Goal: Check status

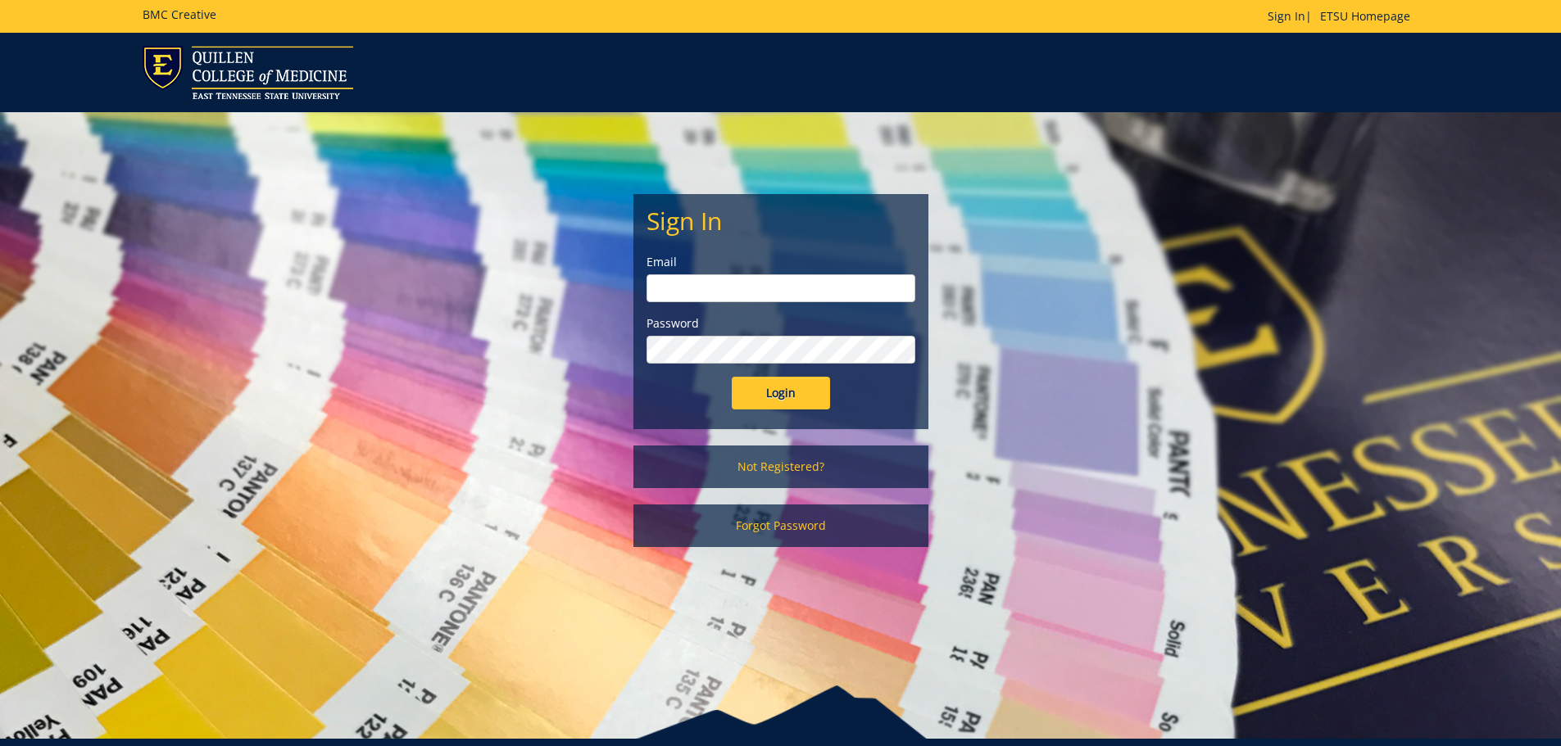
type input "mitchelljw@etsu.edu"
click at [747, 398] on input "Login" at bounding box center [781, 393] width 98 height 33
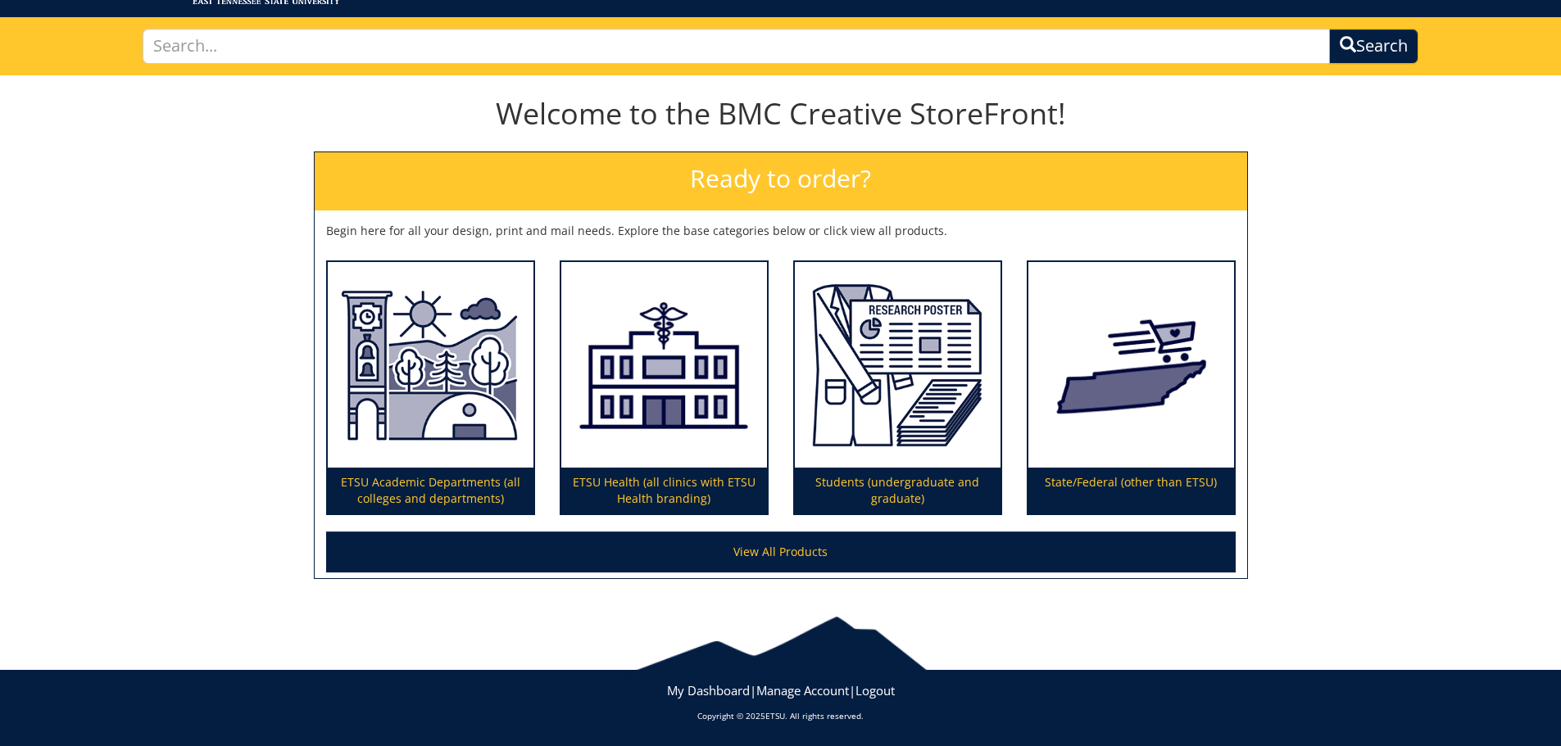
scroll to position [96, 0]
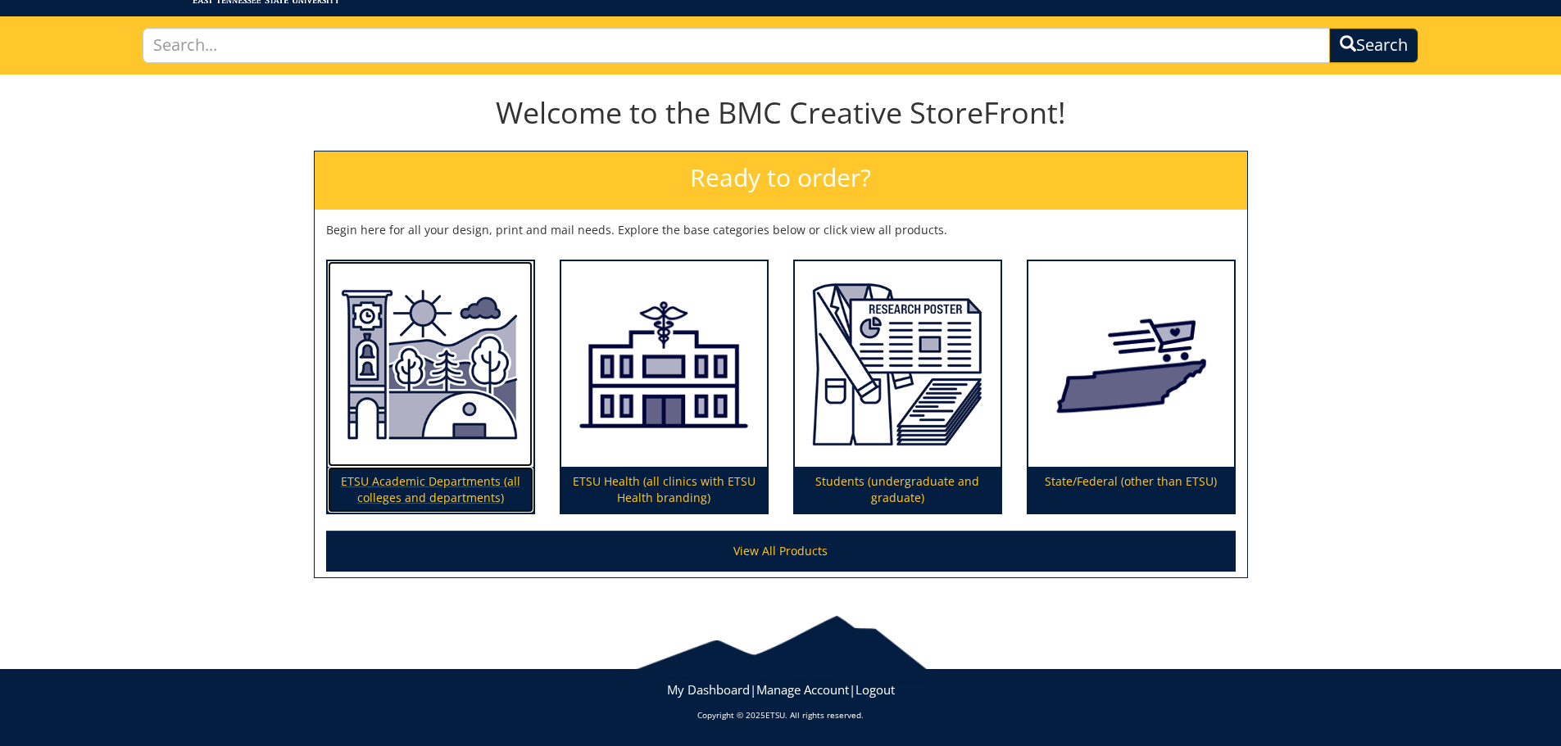
click at [379, 418] on img at bounding box center [431, 364] width 206 height 206
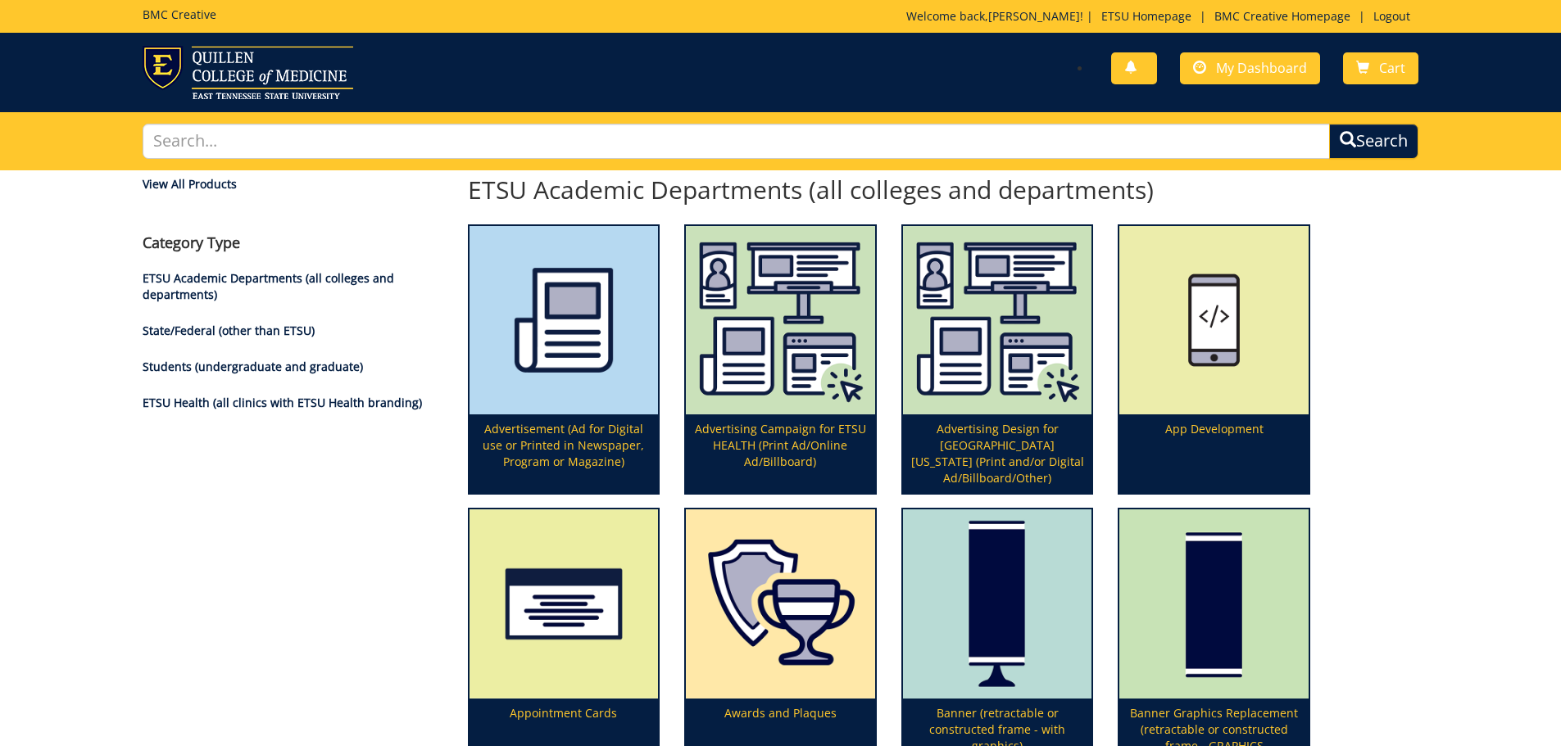
click at [1286, 52] on div "You have no new notifications My Dashboard Cart" at bounding box center [1105, 69] width 650 height 47
click at [1286, 70] on span "My Dashboard" at bounding box center [1261, 68] width 91 height 18
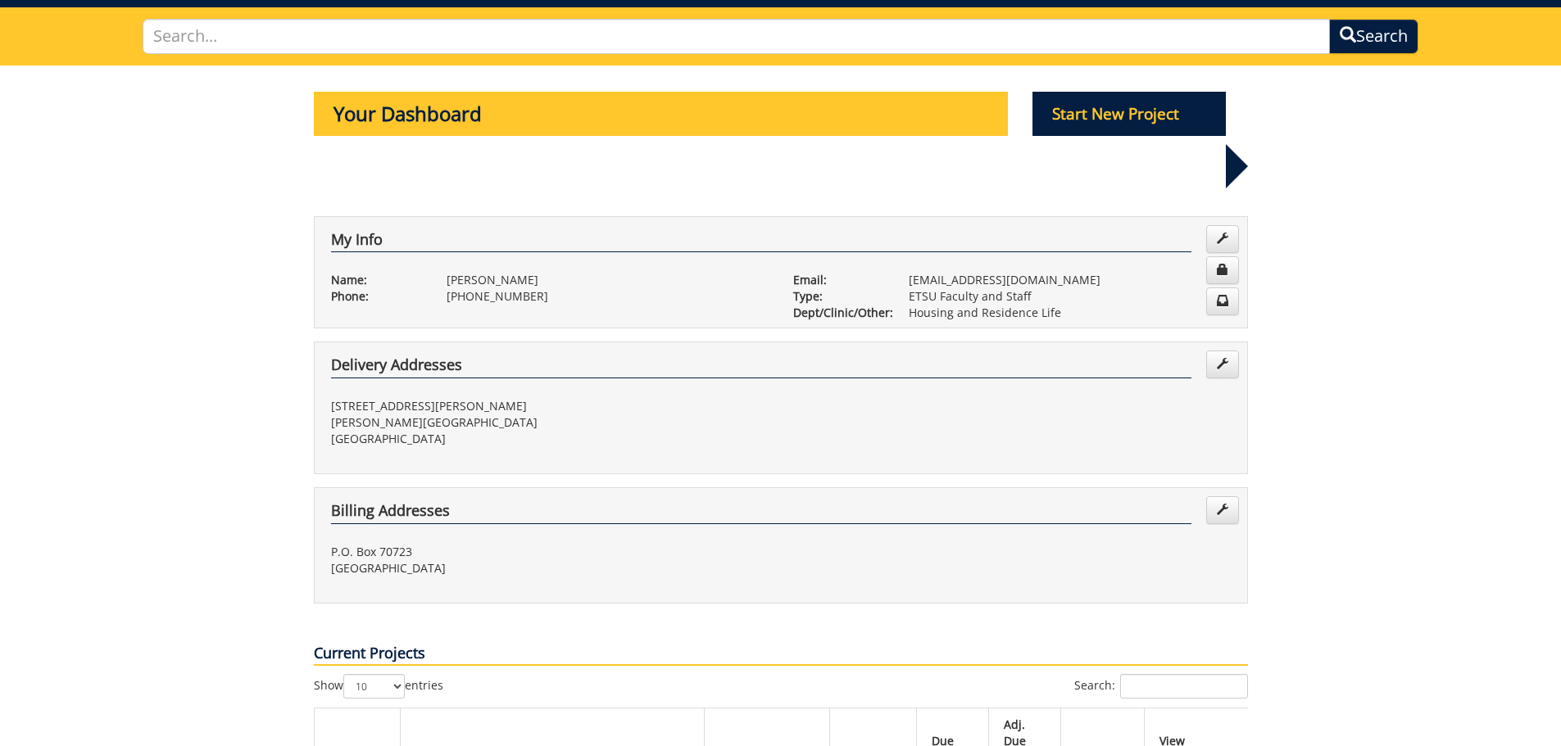
scroll to position [492, 0]
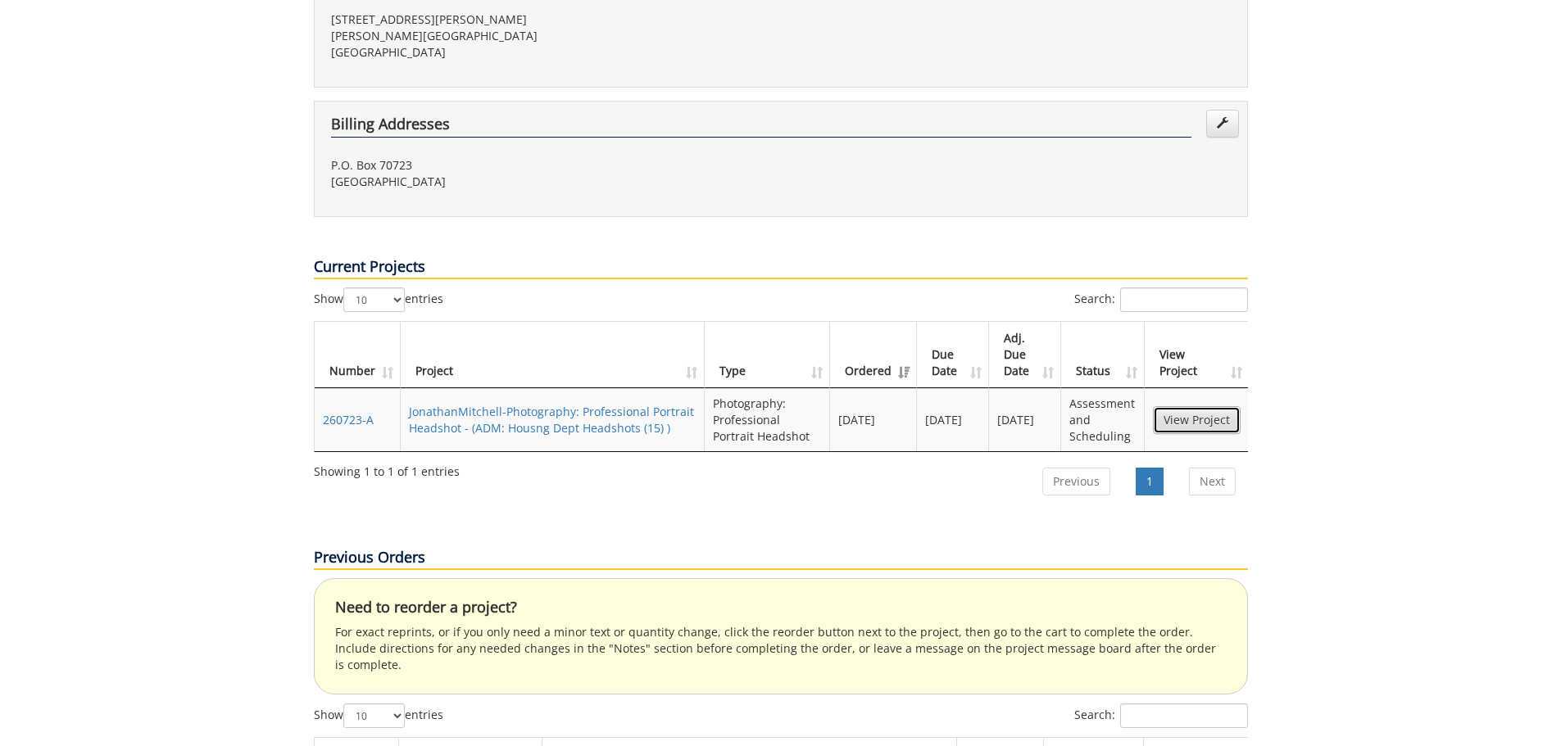
click at [1200, 406] on link "View Project" at bounding box center [1197, 420] width 88 height 28
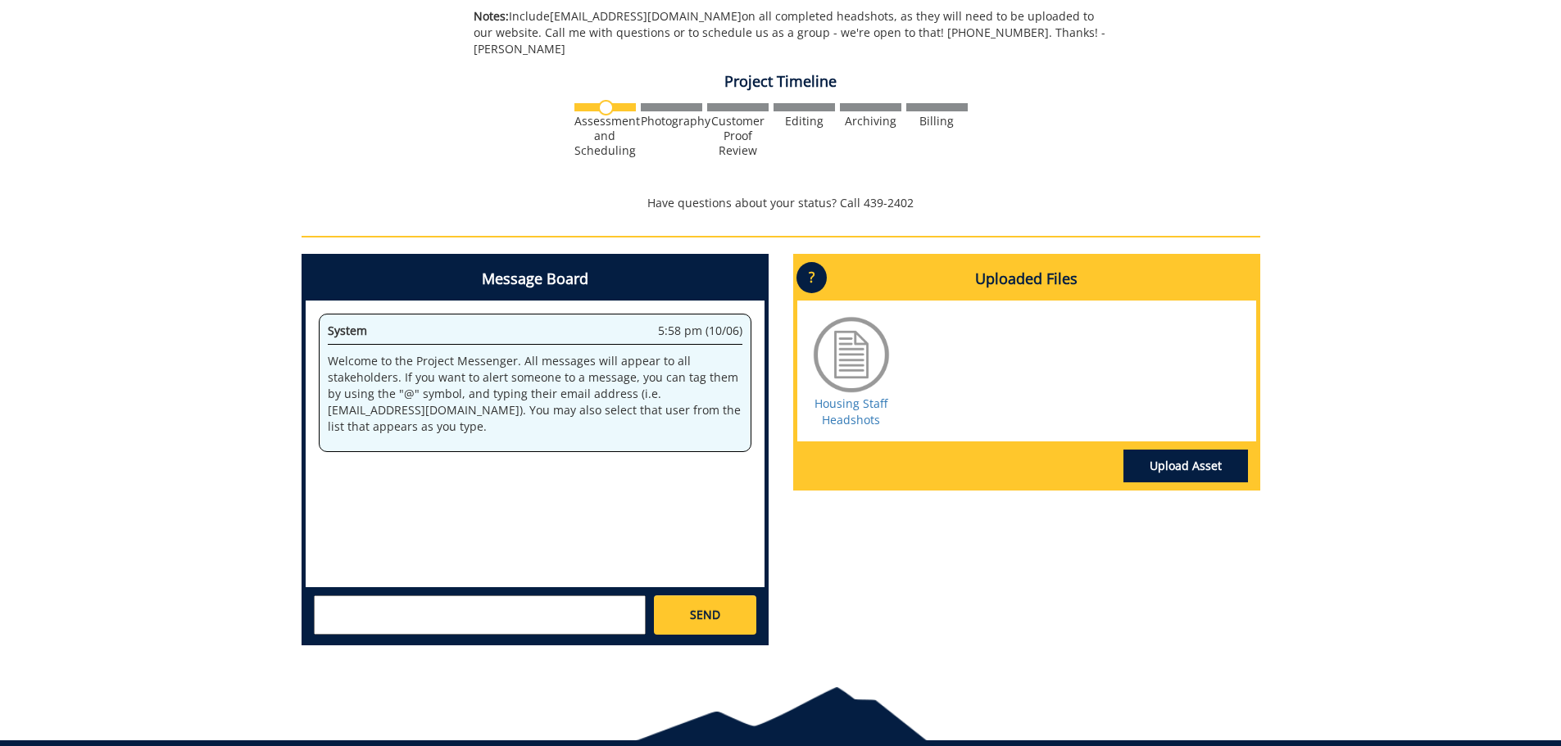
scroll to position [573, 0]
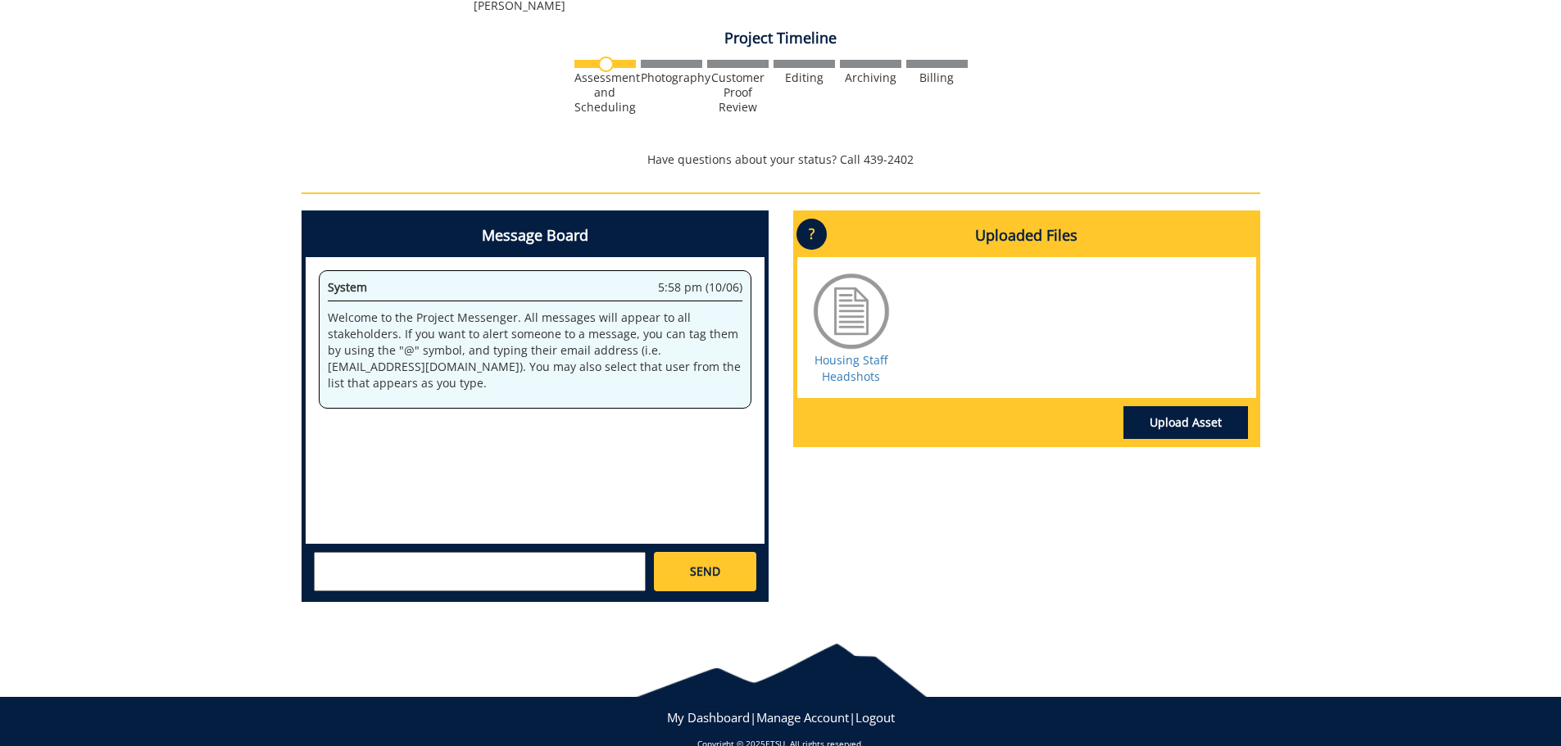
click at [440, 552] on textarea at bounding box center [480, 571] width 332 height 39
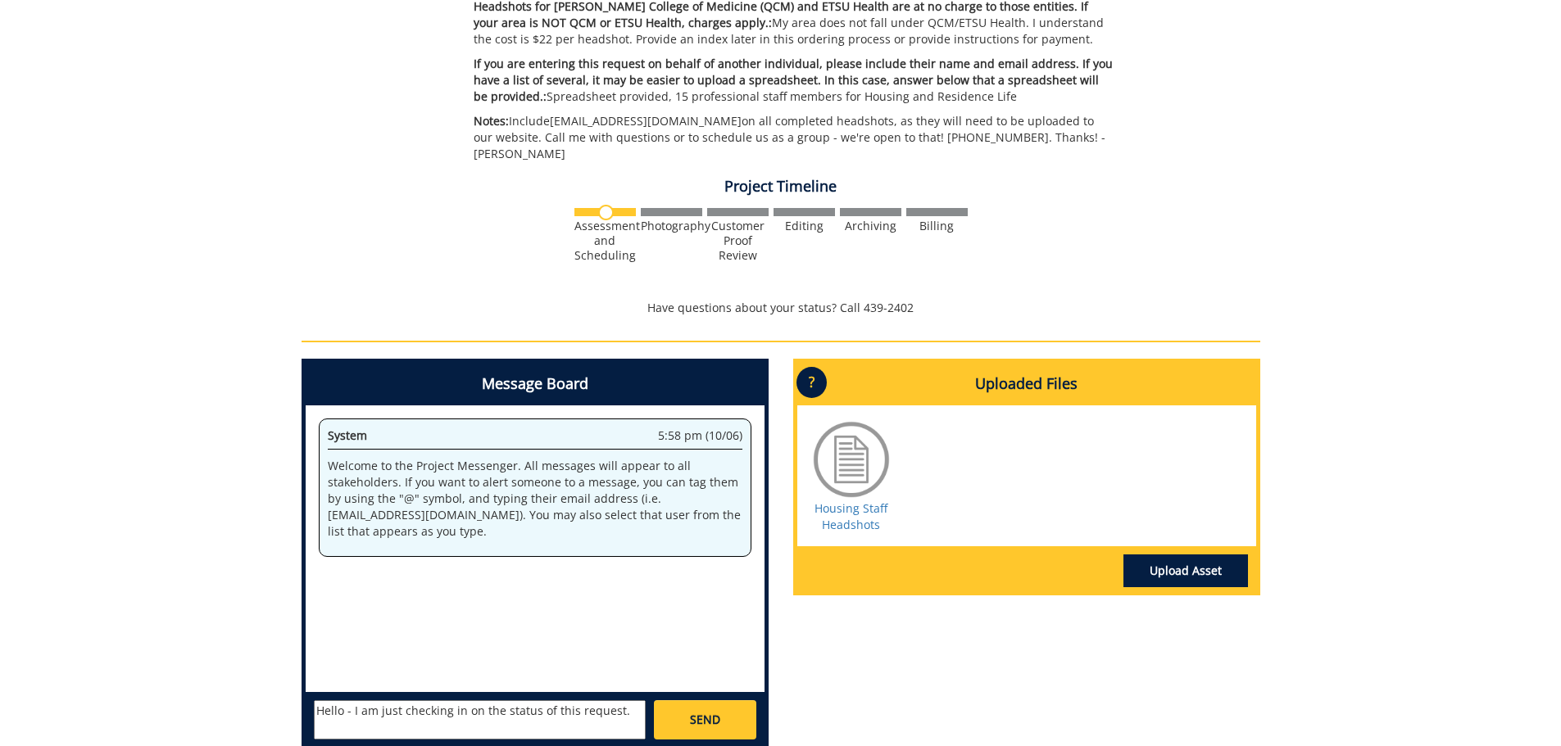
scroll to position [585, 0]
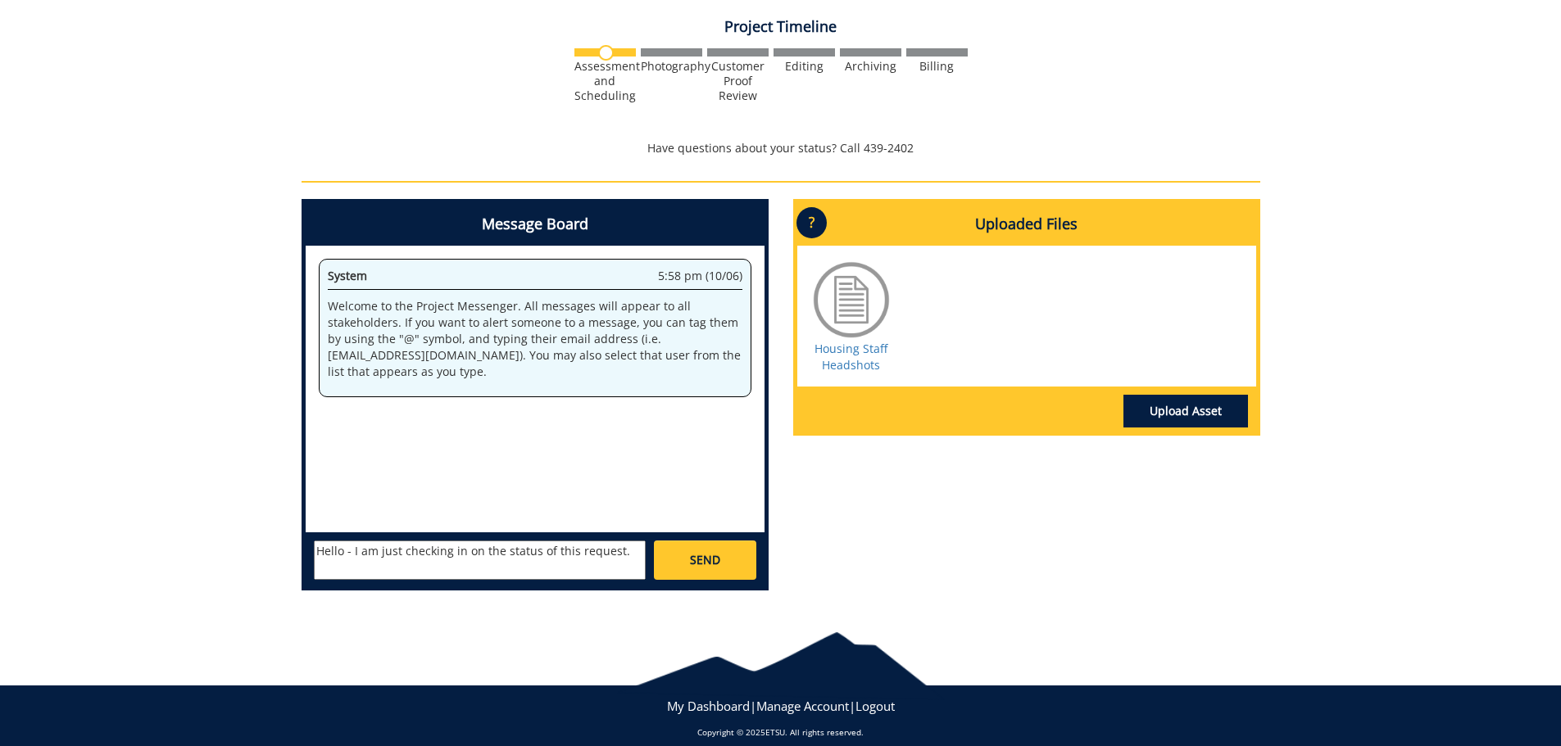
type textarea "Hello - I am just checking in on the status of this request."
click at [690, 552] on span "SEND" at bounding box center [705, 560] width 30 height 16
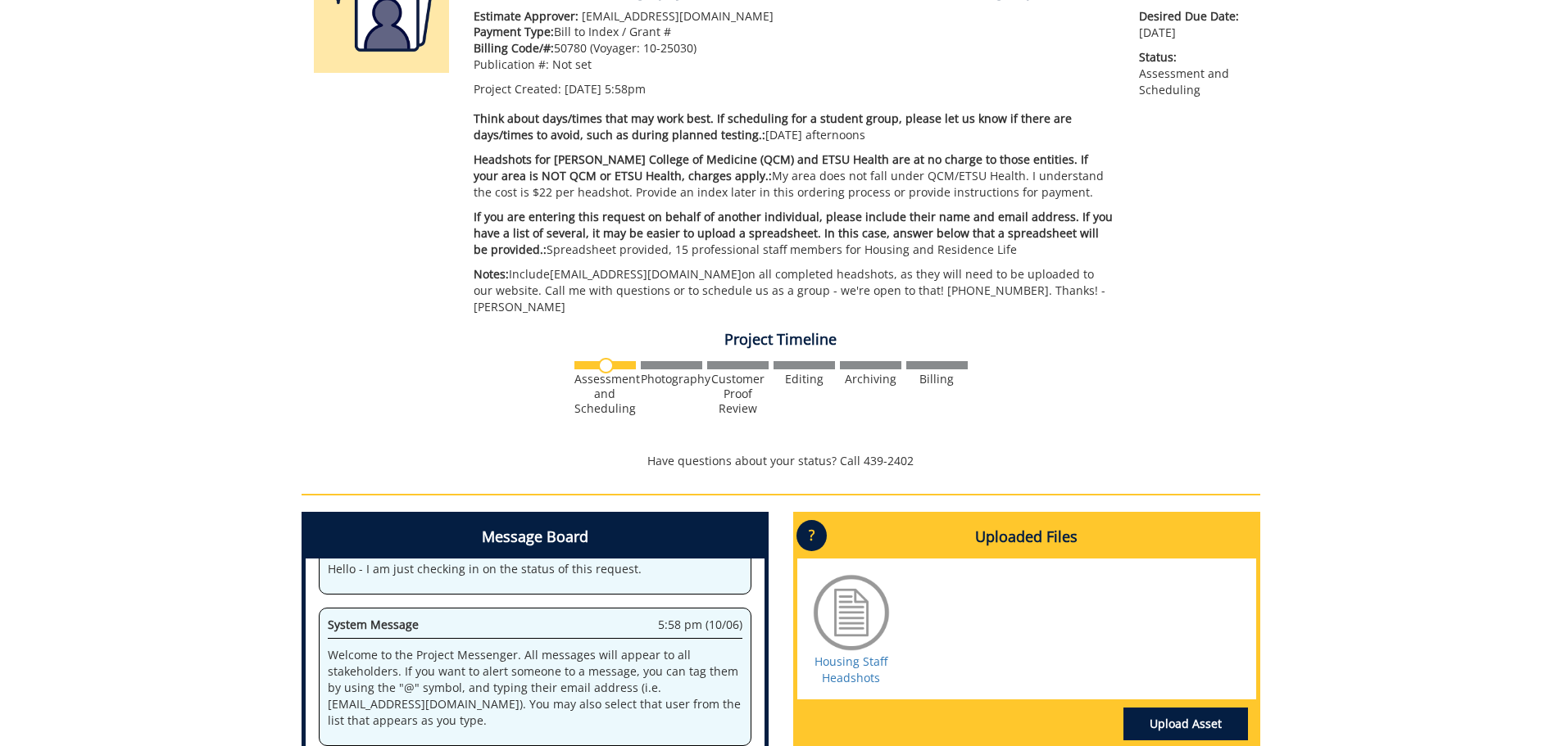
scroll to position [0, 0]
